Goal: Transaction & Acquisition: Purchase product/service

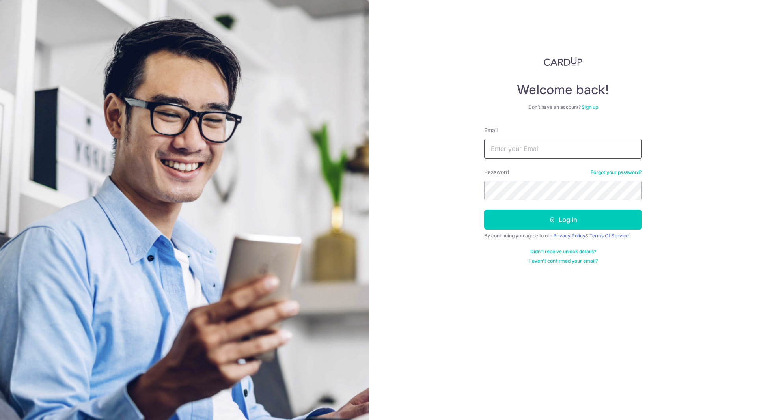
click at [522, 147] on input "Email" at bounding box center [563, 149] width 158 height 20
type input "lin.zhenguang@gmail.com"
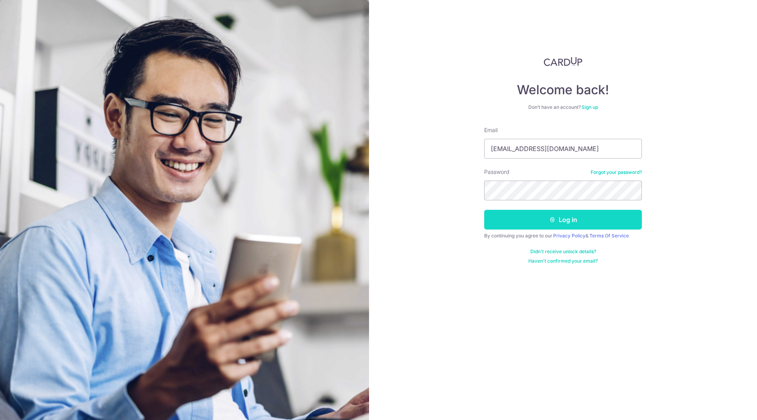
click at [564, 221] on button "Log in" at bounding box center [563, 220] width 158 height 20
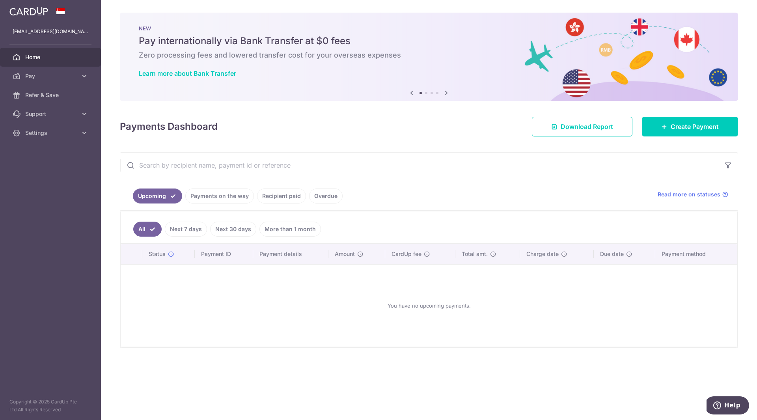
click at [59, 78] on body "lin.zhenguang@gmail.com Home Pay Payments Recipients Cards Refer & Save Support…" at bounding box center [378, 210] width 757 height 420
click at [58, 72] on span "Pay" at bounding box center [51, 76] width 52 height 8
click at [58, 98] on span "Payments" at bounding box center [51, 95] width 52 height 8
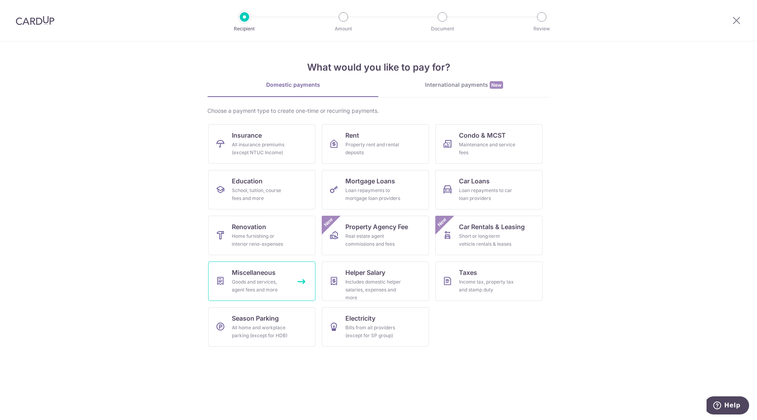
click at [268, 282] on div "Goods and services, agent fees and more" at bounding box center [260, 286] width 57 height 16
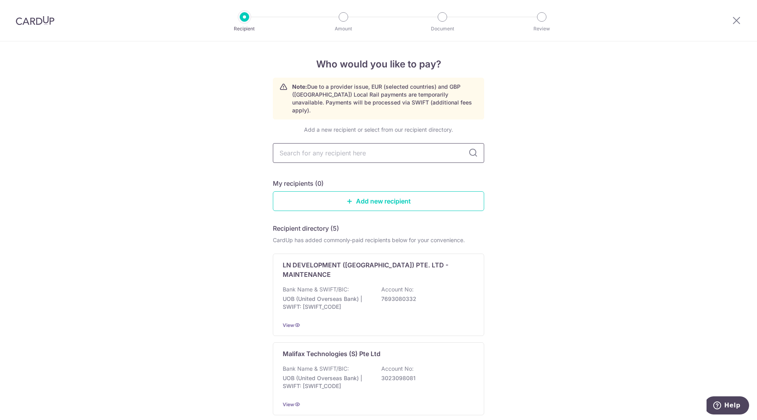
click at [323, 146] on input "text" at bounding box center [378, 153] width 211 height 20
click at [326, 146] on input "text" at bounding box center [378, 153] width 211 height 20
type input "Double Ace"
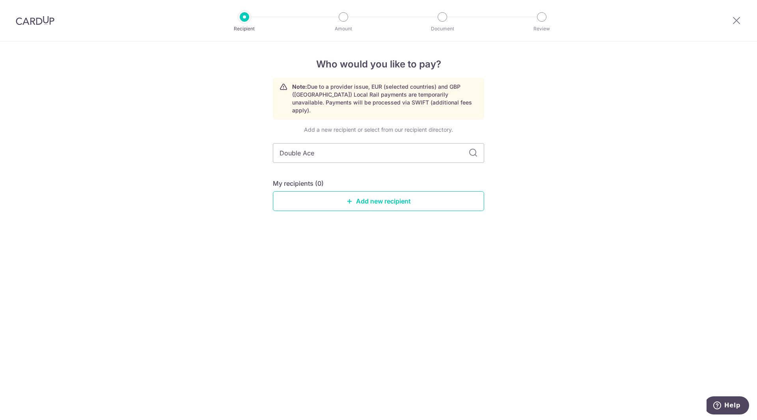
click at [469, 148] on icon at bounding box center [473, 152] width 9 height 9
click at [402, 191] on link "Add new recipient" at bounding box center [378, 201] width 211 height 20
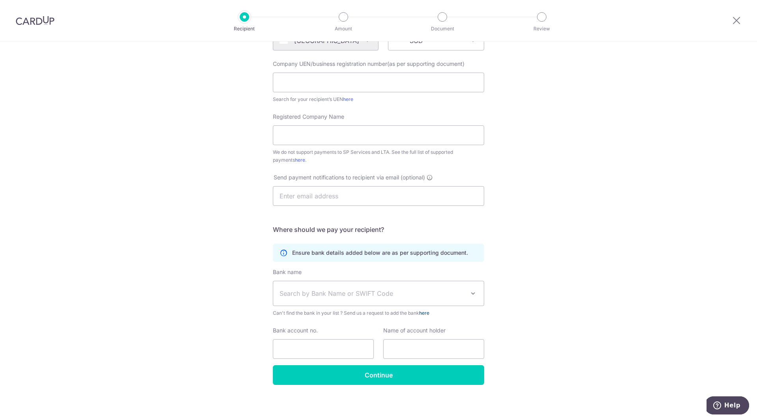
scroll to position [110, 0]
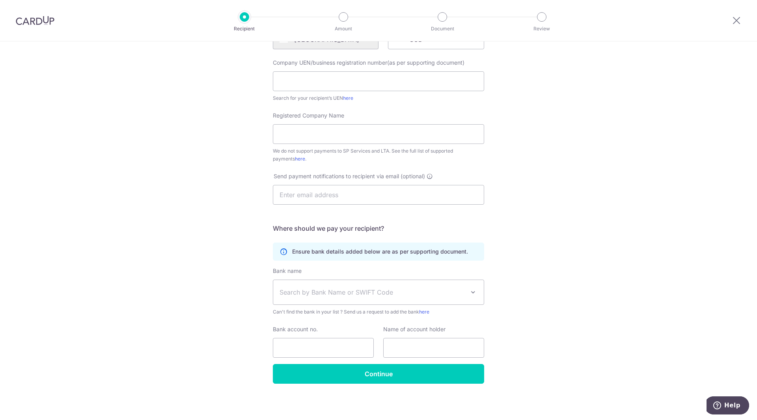
click at [424, 291] on span "Search by Bank Name or SWIFT Code" at bounding box center [372, 292] width 185 height 9
click at [623, 267] on div "Who would you like to pay? Your recipient does not need a CardUp account to rec…" at bounding box center [378, 176] width 757 height 489
click at [295, 157] on link "here" at bounding box center [300, 159] width 10 height 6
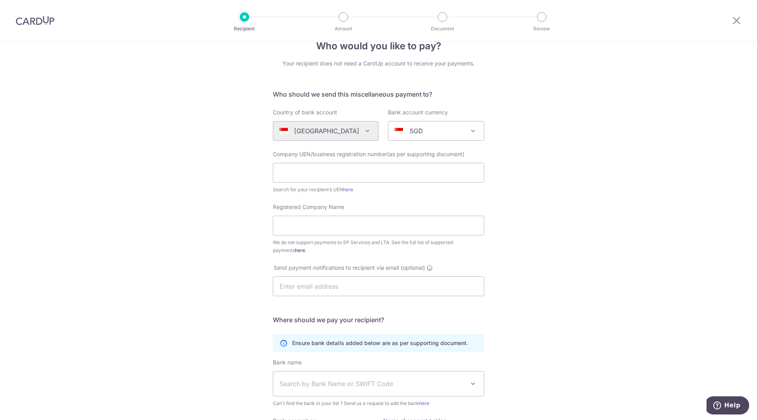
scroll to position [0, 0]
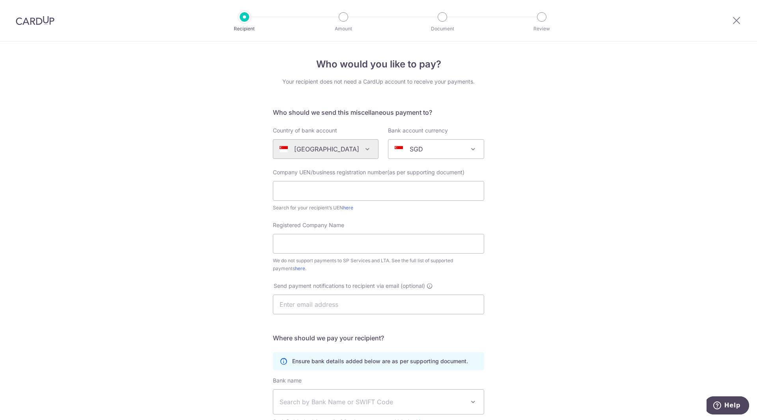
drag, startPoint x: 26, startPoint y: 10, endPoint x: 27, endPoint y: 15, distance: 4.7
click at [26, 9] on div at bounding box center [35, 20] width 70 height 41
click at [28, 24] on img at bounding box center [35, 20] width 39 height 9
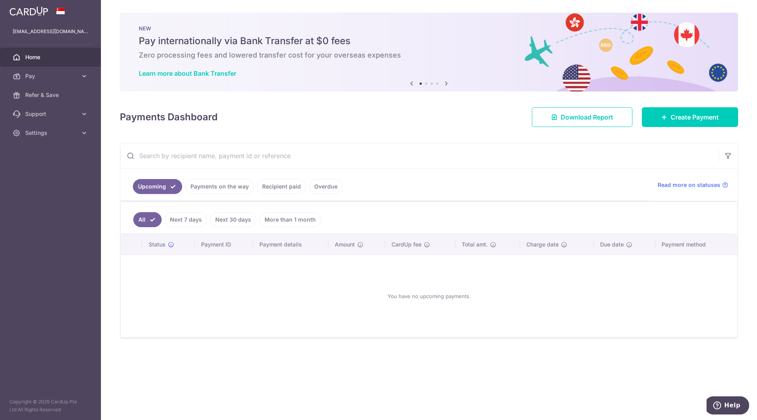
click at [236, 187] on link "Payments on the way" at bounding box center [219, 186] width 69 height 15
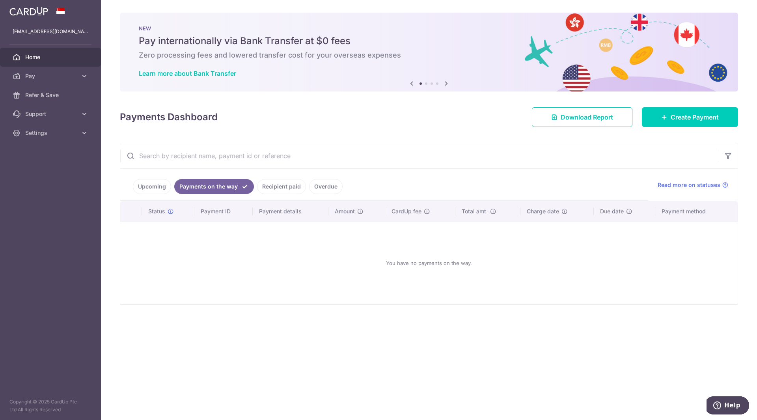
click at [280, 185] on link "Recipient paid" at bounding box center [281, 186] width 49 height 15
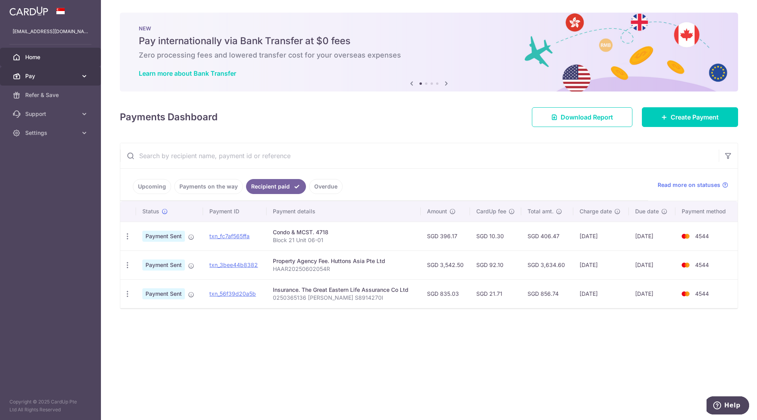
click at [59, 75] on span "Pay" at bounding box center [51, 76] width 52 height 8
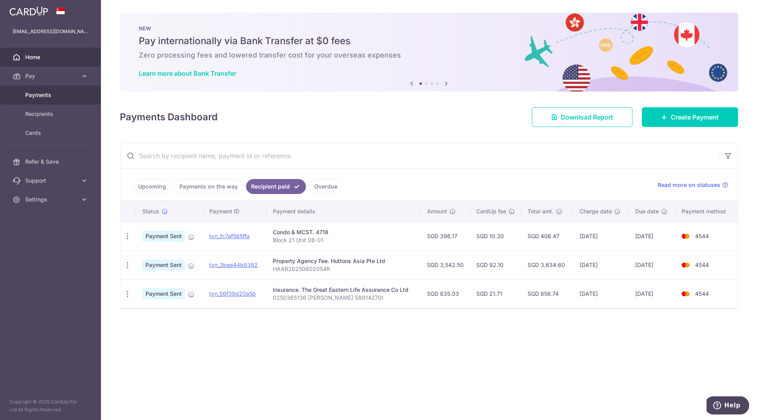
click at [61, 98] on span "Payments" at bounding box center [51, 95] width 52 height 8
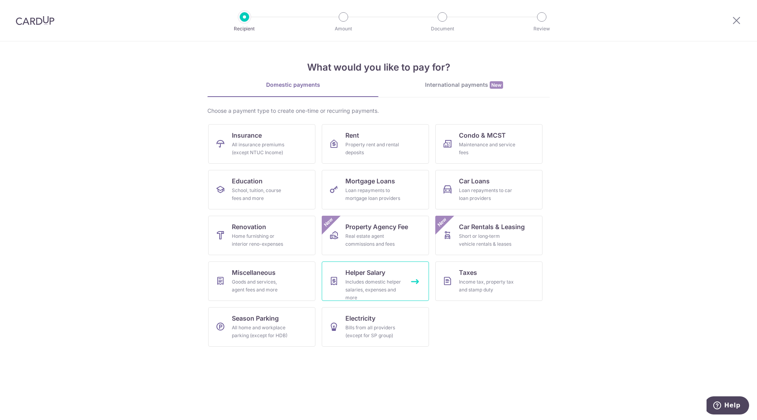
click at [390, 291] on div "Includes domestic helper salaries, expenses and more" at bounding box center [374, 290] width 57 height 24
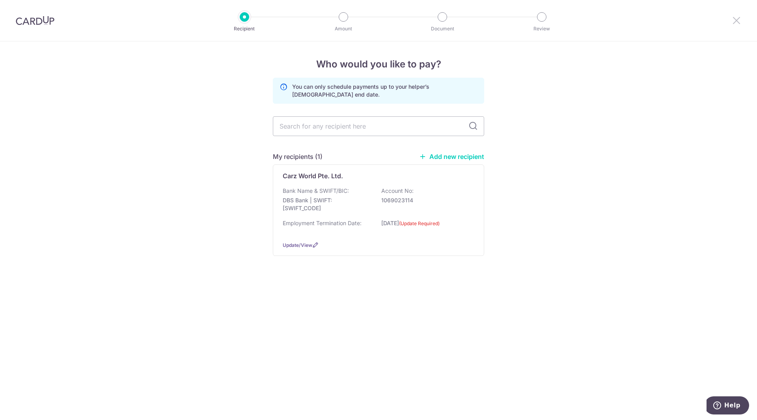
click at [734, 21] on icon at bounding box center [736, 20] width 9 height 10
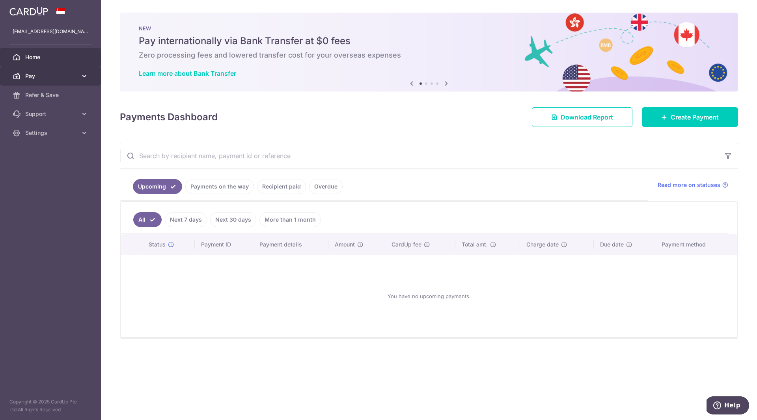
click at [55, 69] on link "Pay" at bounding box center [50, 76] width 101 height 19
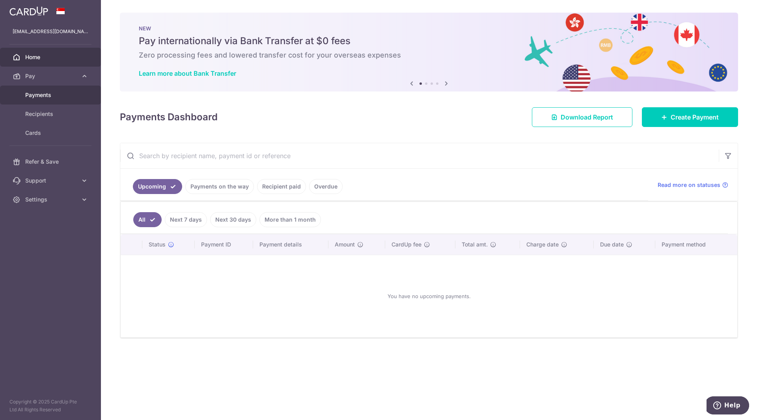
click at [53, 95] on span "Payments" at bounding box center [51, 95] width 52 height 8
